Goal: Transaction & Acquisition: Purchase product/service

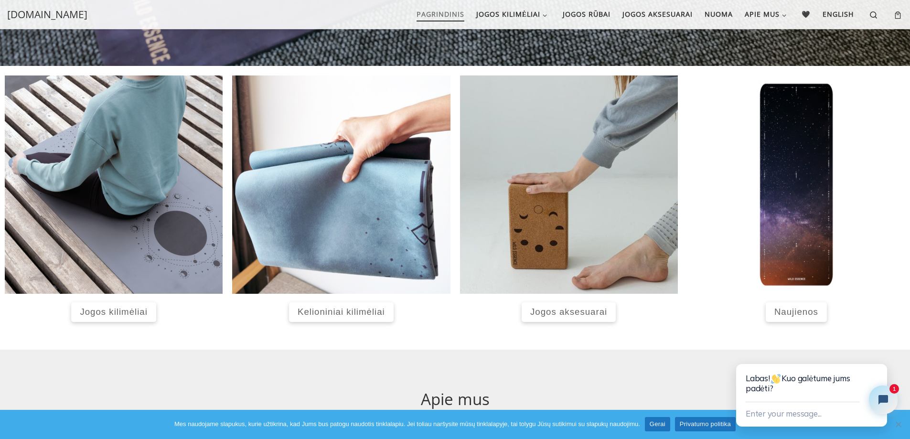
scroll to position [344, 0]
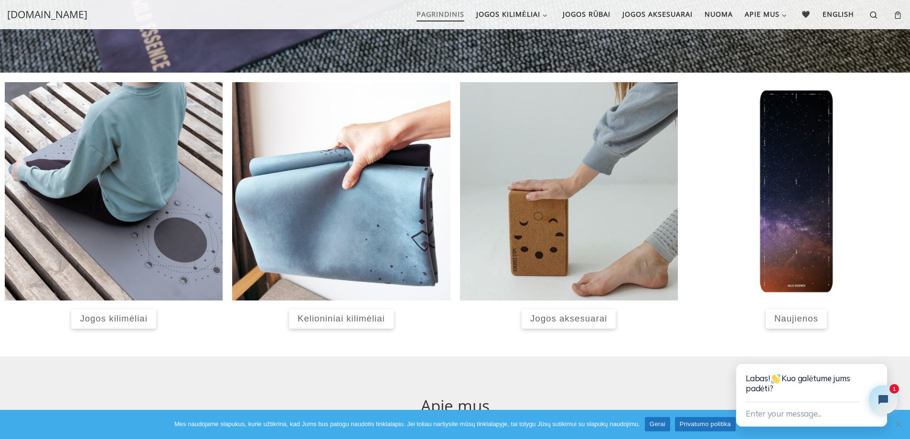
click at [96, 323] on span "Jogos kilimėliai" at bounding box center [113, 319] width 67 height 10
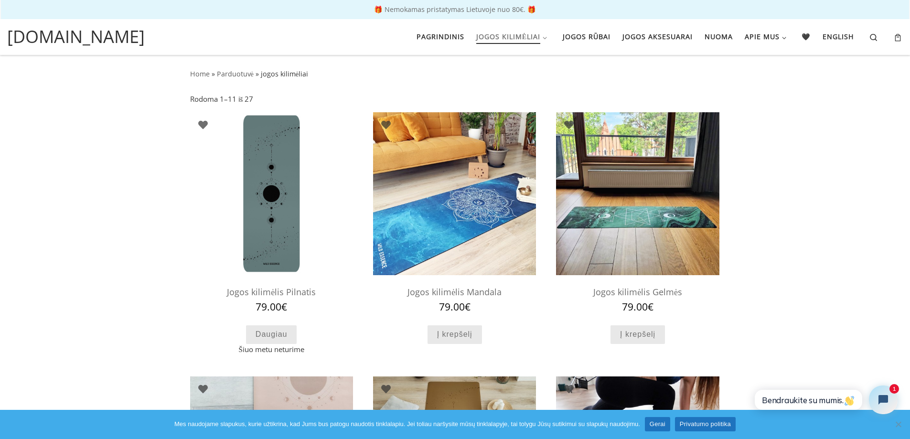
click at [654, 200] on img at bounding box center [637, 193] width 163 height 163
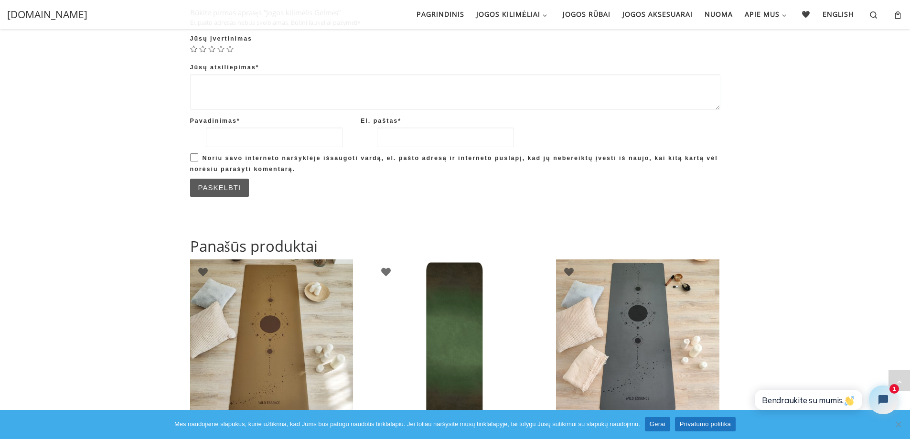
scroll to position [974, 0]
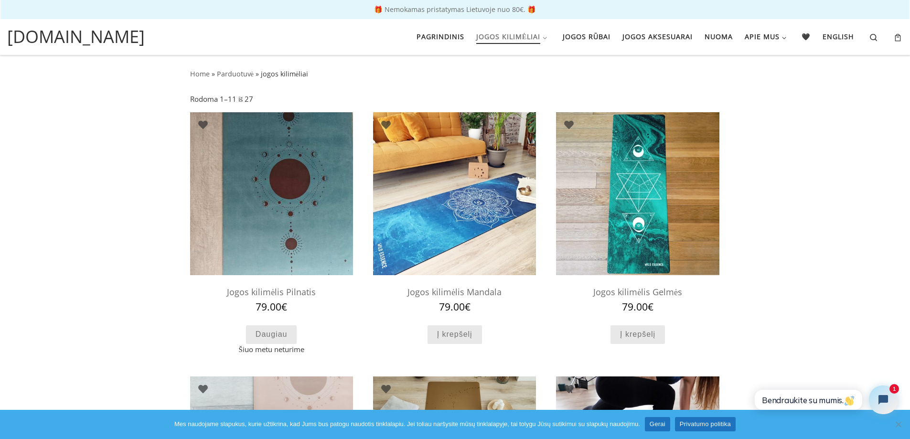
click at [278, 251] on img at bounding box center [271, 193] width 163 height 163
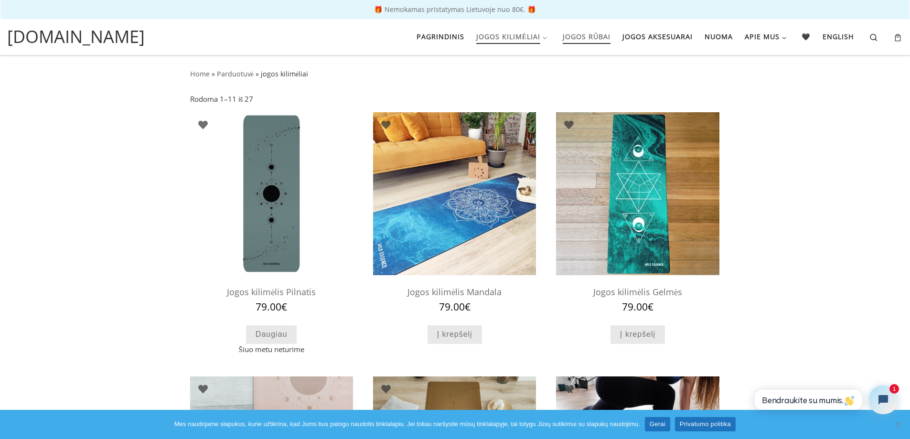
click at [575, 38] on span "Jogos rūbai" at bounding box center [587, 36] width 48 height 18
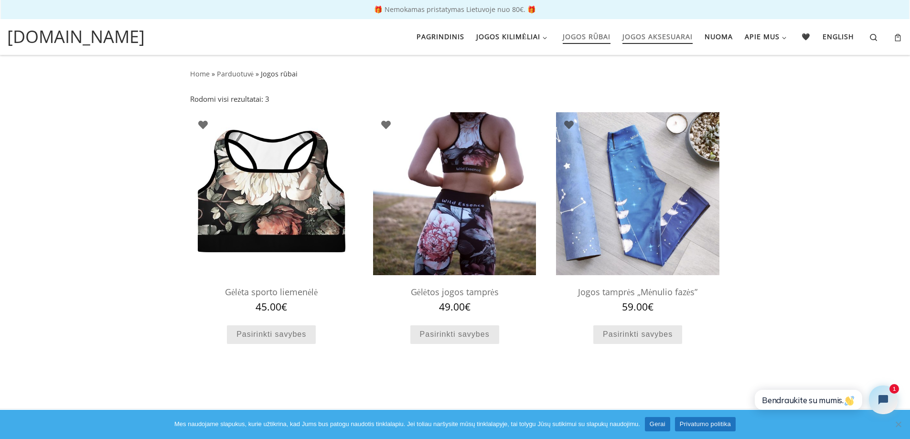
click at [645, 36] on span "Jogos aksesuarai" at bounding box center [658, 36] width 70 height 18
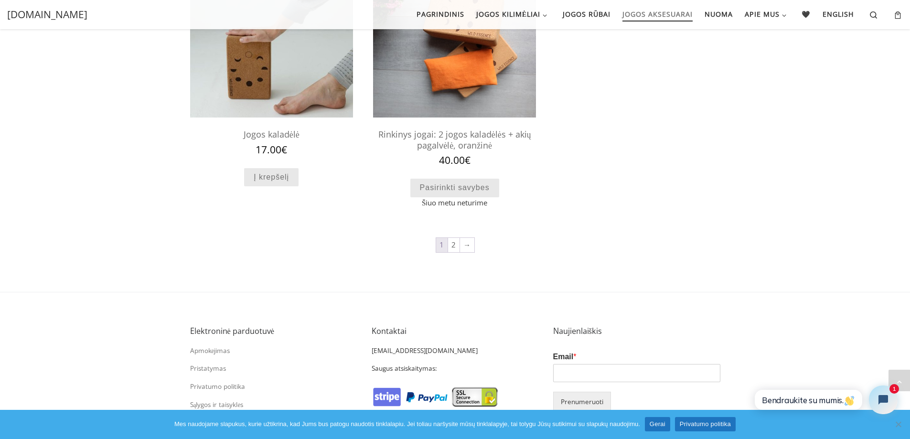
scroll to position [926, 0]
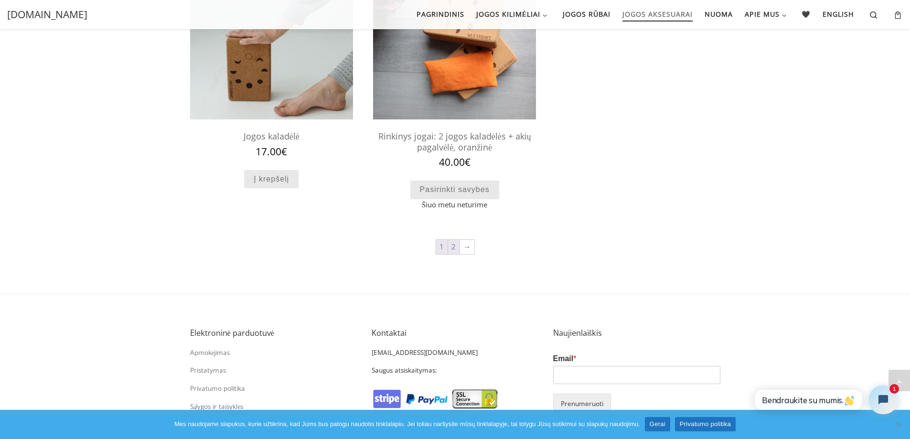
click at [455, 246] on link "2" at bounding box center [453, 247] width 11 height 14
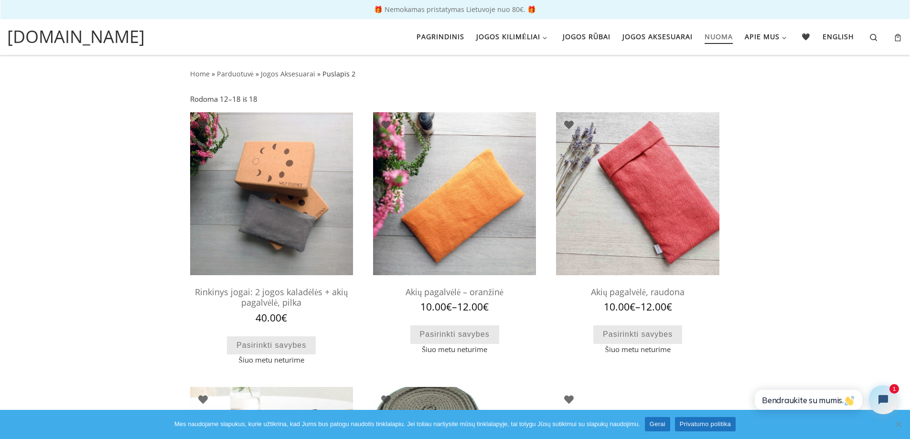
click at [714, 36] on span "Nuoma" at bounding box center [719, 36] width 28 height 18
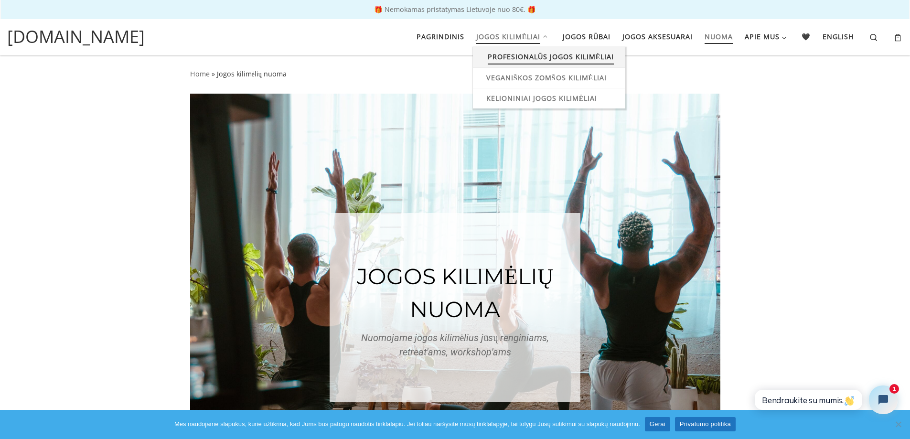
click at [547, 58] on span "Profesionalūs jogos kilimėliai" at bounding box center [551, 56] width 127 height 18
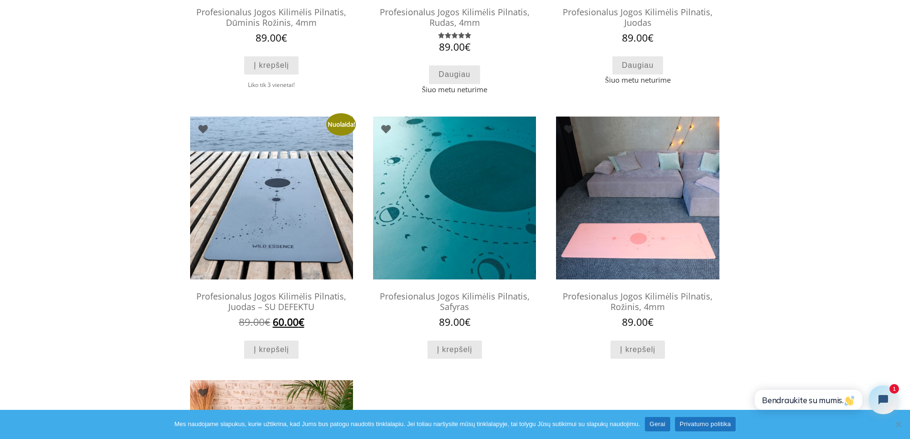
scroll to position [287, 0]
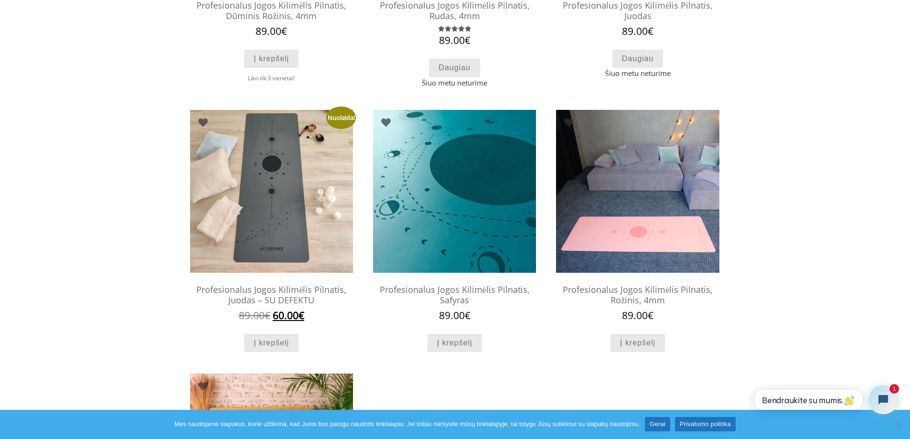
click at [223, 230] on img at bounding box center [271, 191] width 163 height 163
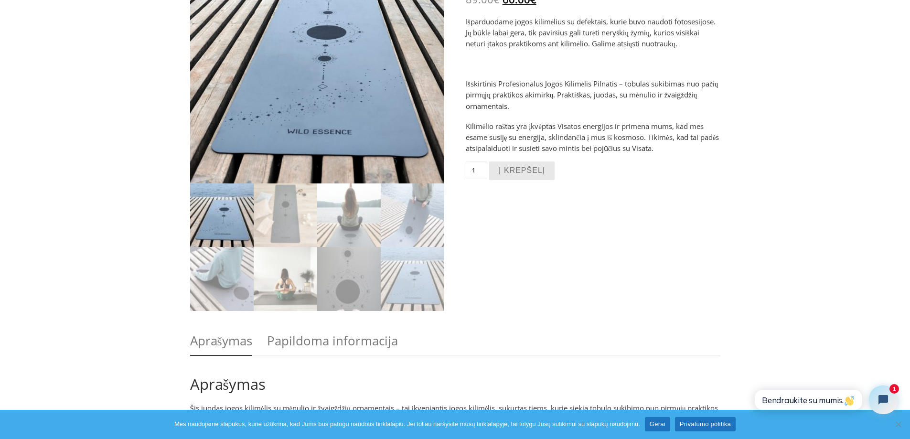
scroll to position [172, 0]
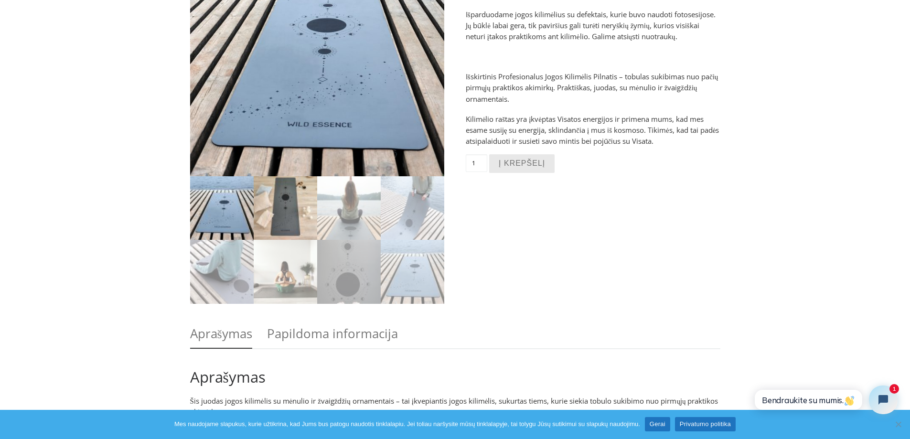
click at [260, 219] on img at bounding box center [286, 208] width 64 height 64
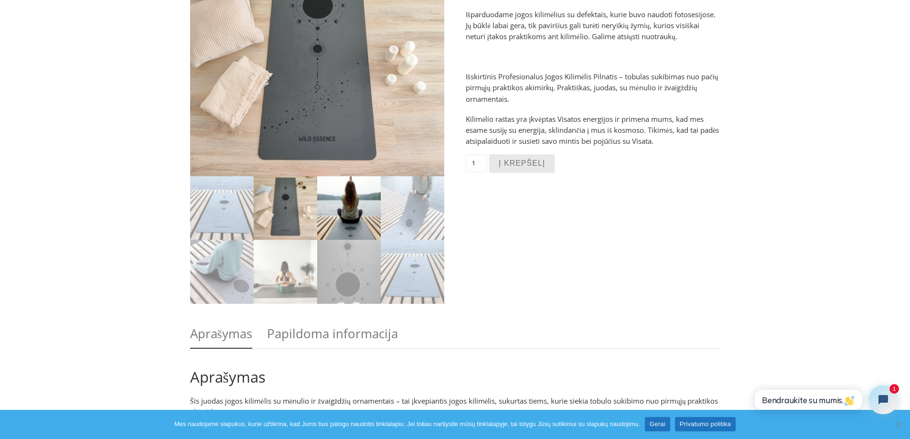
click at [317, 220] on img at bounding box center [349, 208] width 64 height 64
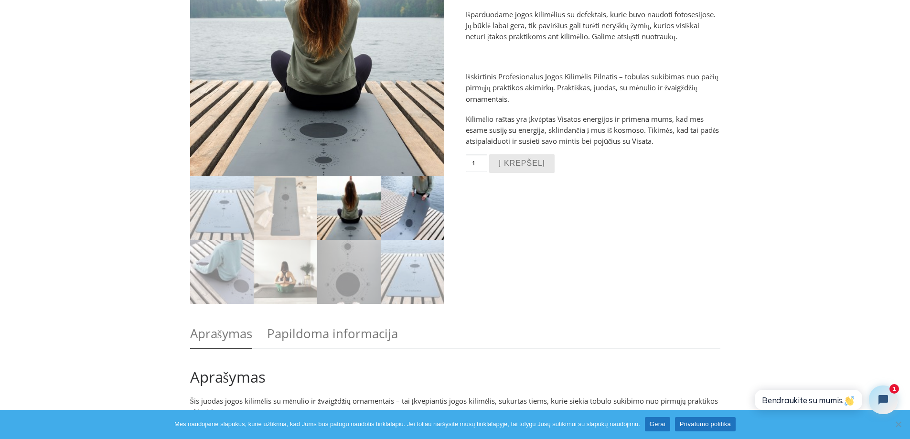
click at [391, 224] on img at bounding box center [413, 208] width 64 height 64
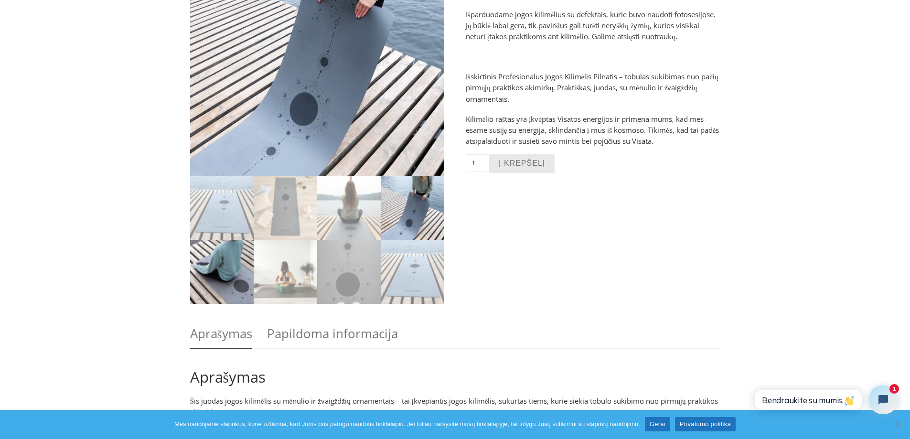
click at [249, 283] on img at bounding box center [222, 272] width 64 height 64
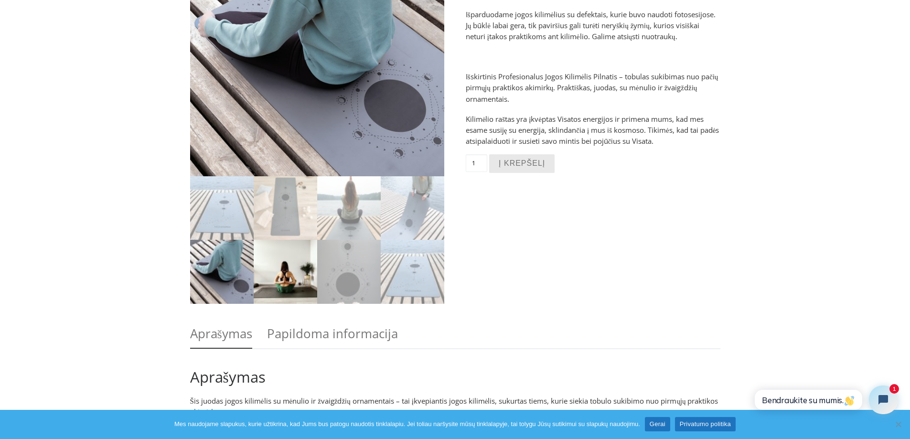
click at [266, 282] on img at bounding box center [286, 272] width 64 height 64
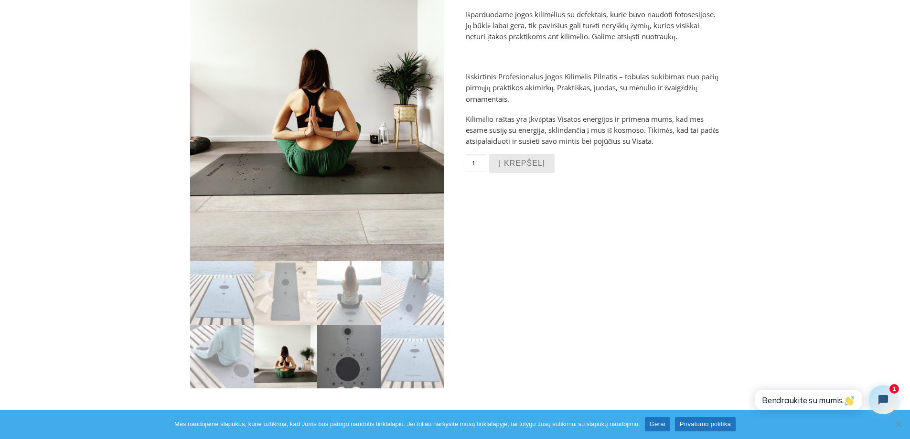
click at [345, 356] on img at bounding box center [349, 357] width 64 height 64
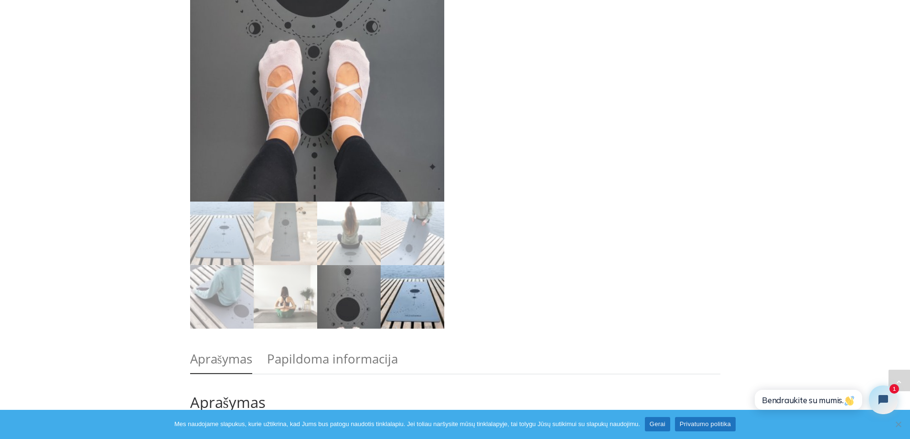
scroll to position [459, 0]
click at [406, 314] on img at bounding box center [413, 296] width 64 height 64
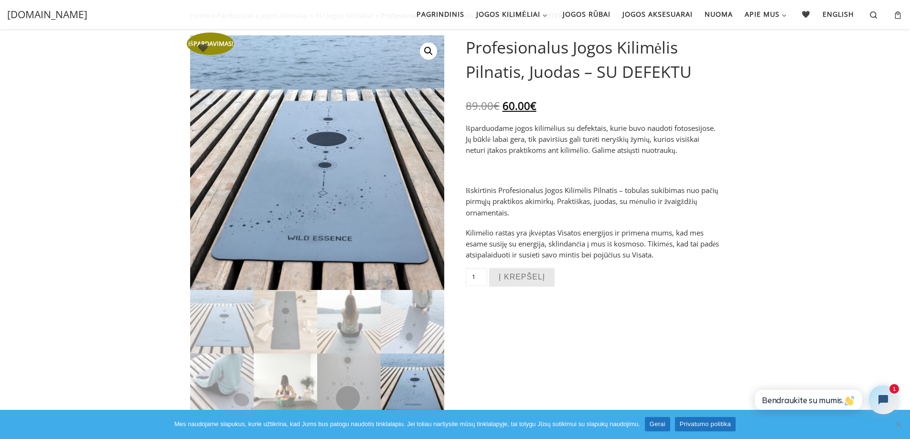
scroll to position [57, 0]
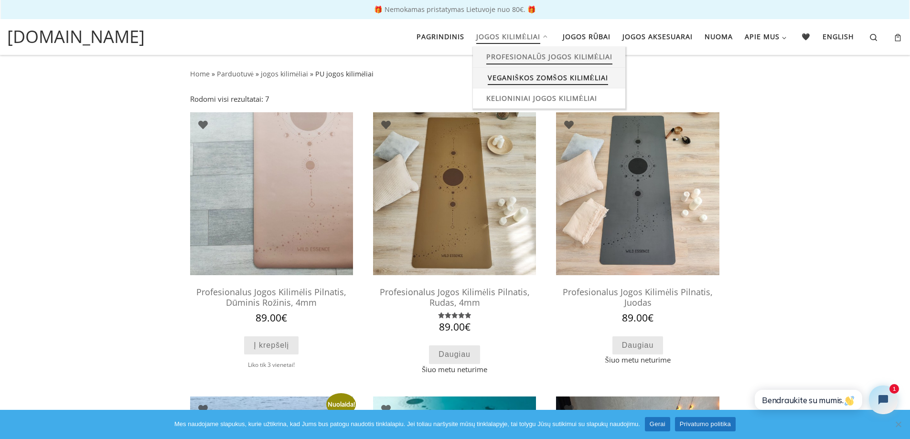
click at [514, 78] on span "Veganiškos zomšos kilimėliai" at bounding box center [548, 77] width 120 height 18
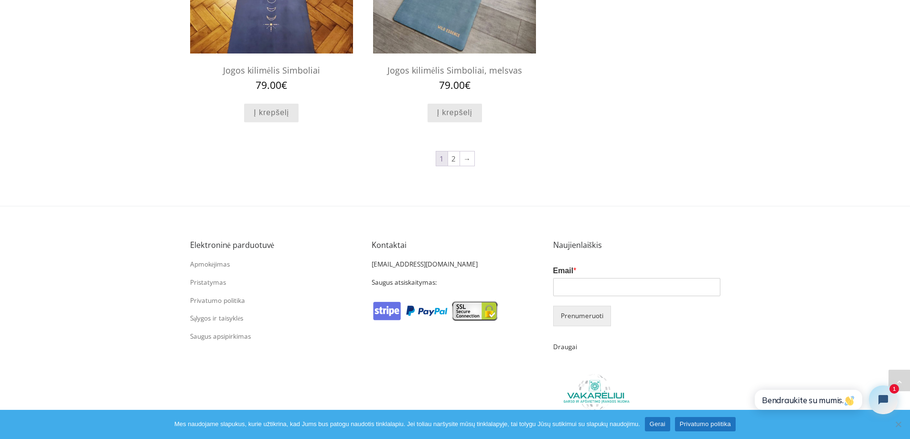
scroll to position [1047, 0]
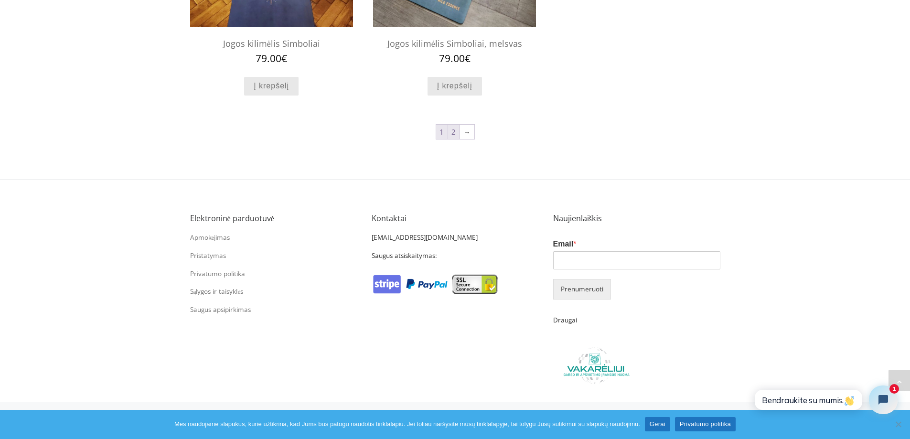
click at [453, 134] on link "2" at bounding box center [453, 132] width 11 height 14
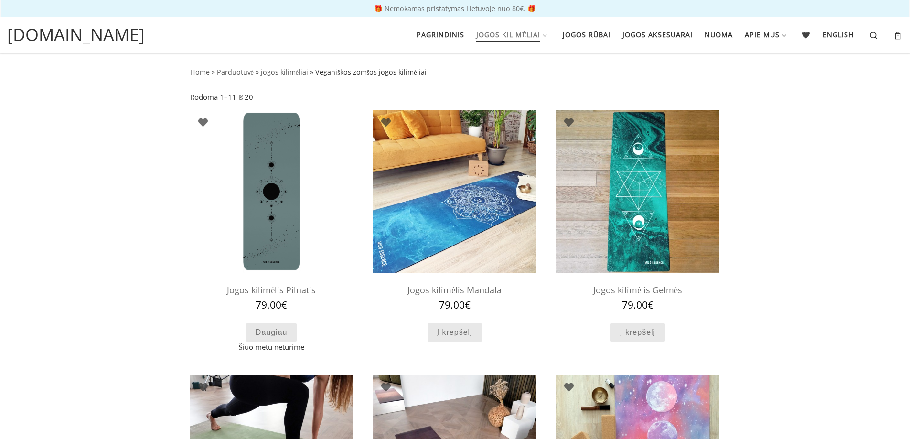
scroll to position [1046, 0]
